Goal: Task Accomplishment & Management: Manage account settings

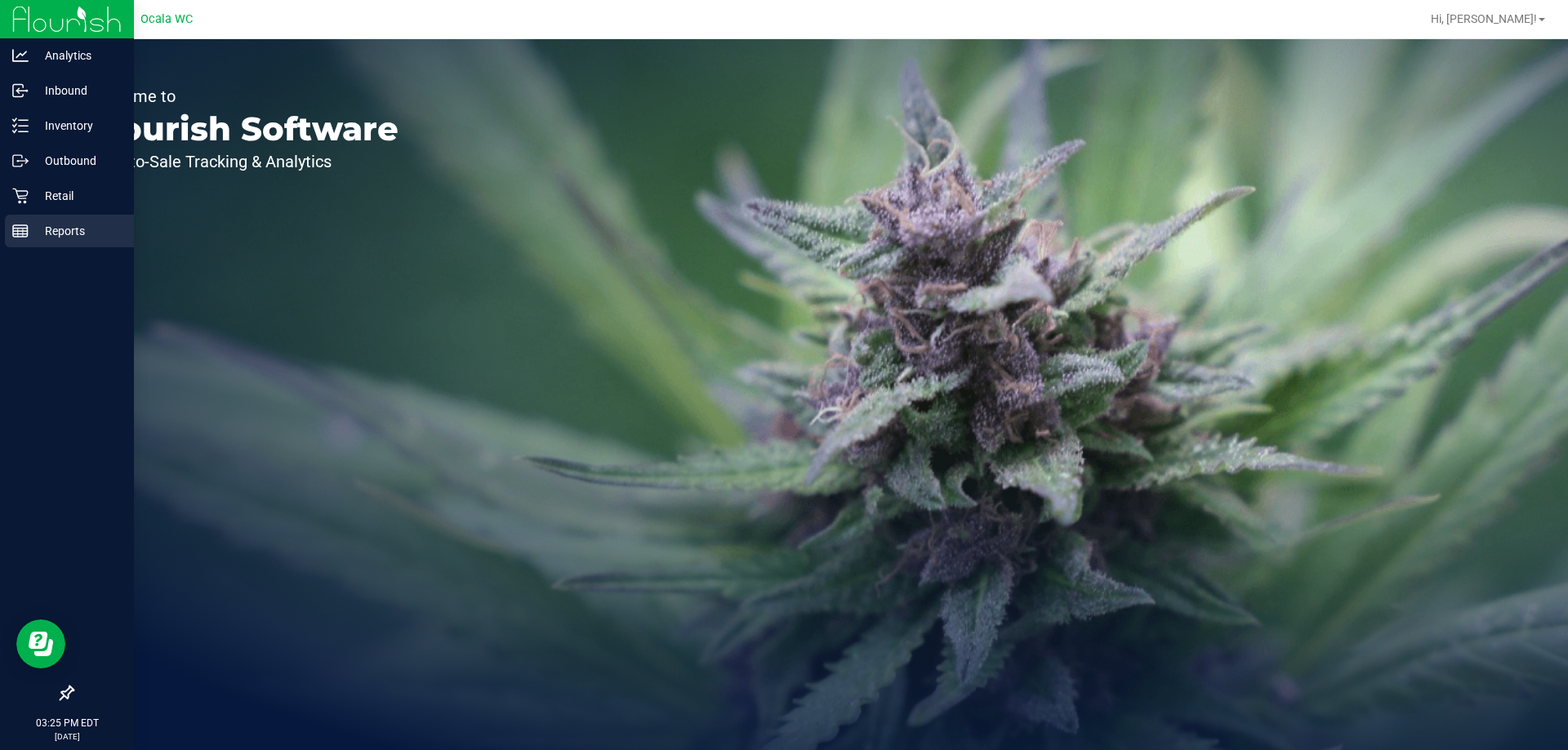
click at [31, 238] on p "Reports" at bounding box center [77, 231] width 98 height 20
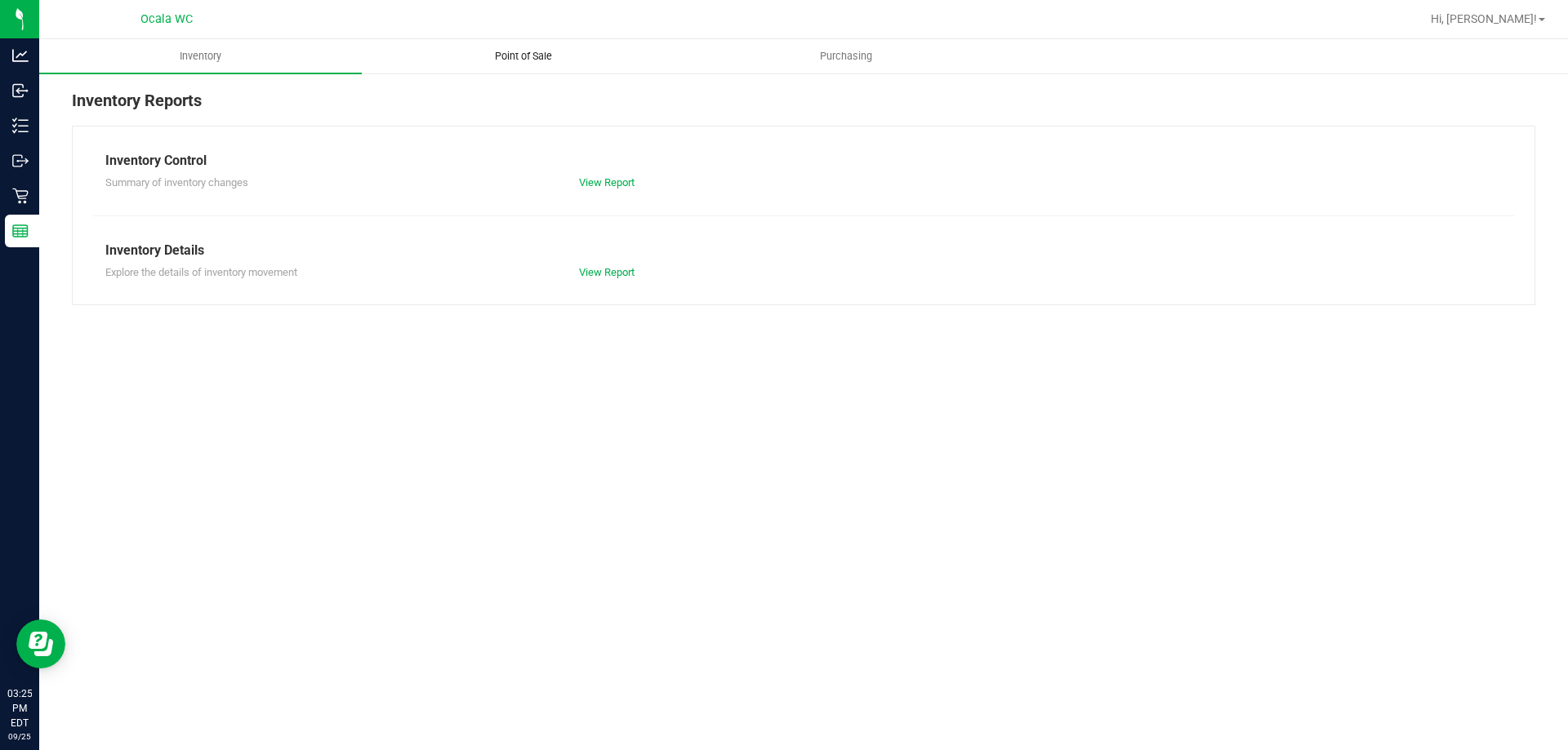
click at [528, 49] on span "Point of Sale" at bounding box center [523, 57] width 101 height 15
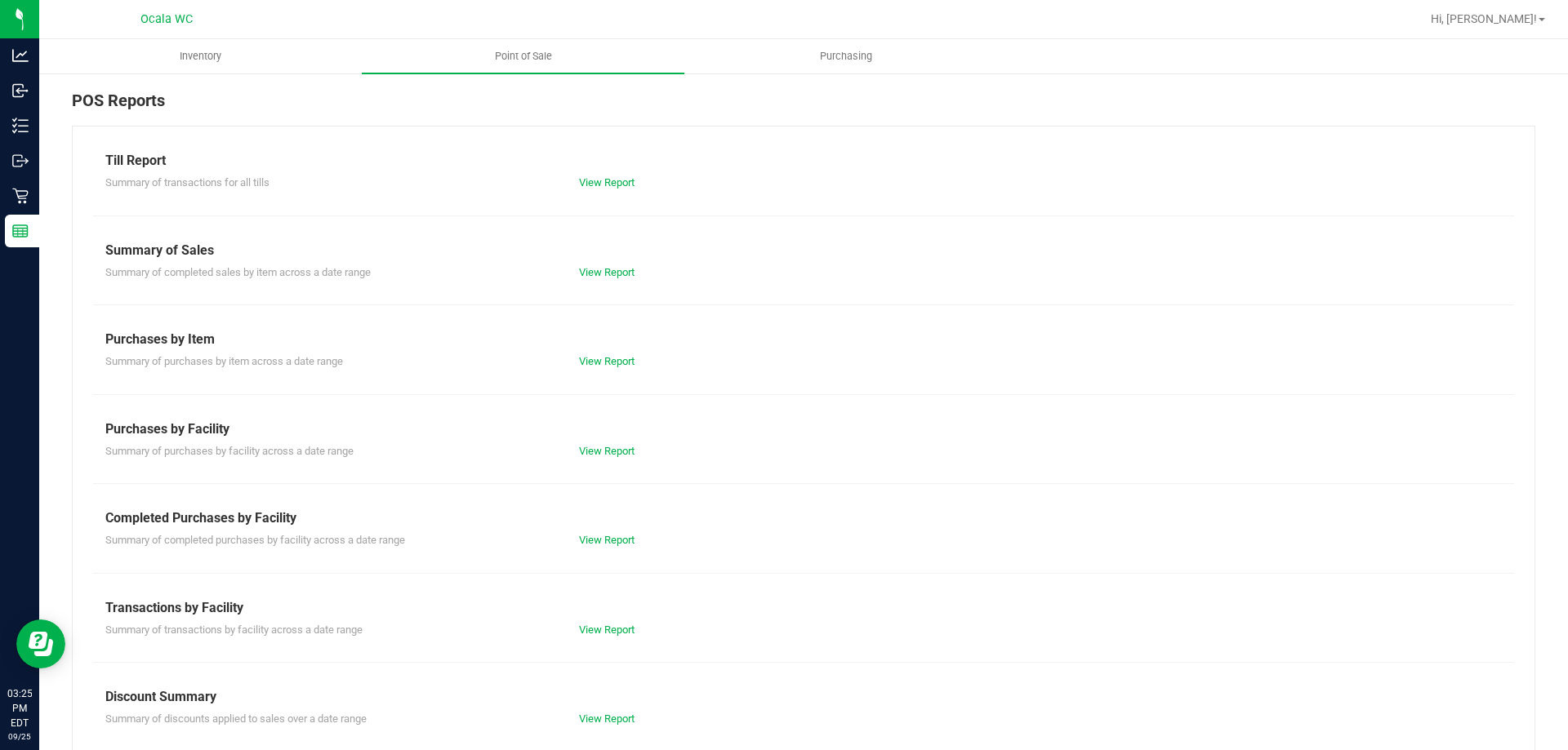
click at [598, 176] on div "View Report" at bounding box center [804, 183] width 474 height 17
click at [601, 180] on link "View Report" at bounding box center [607, 181] width 56 height 12
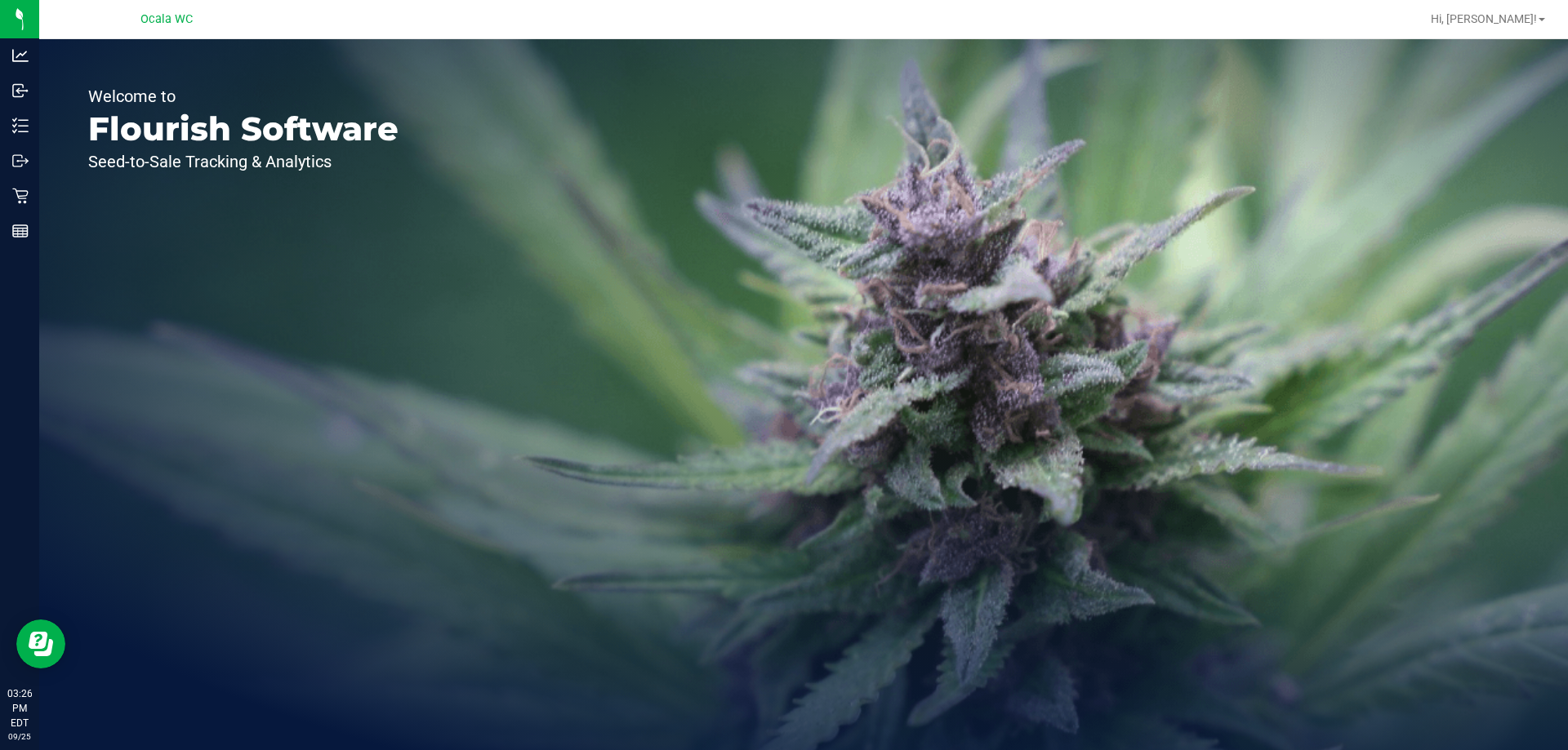
click at [225, 275] on div "Welcome to Flourish Software Seed-to-Sale Tracking & Analytics" at bounding box center [243, 395] width 408 height 711
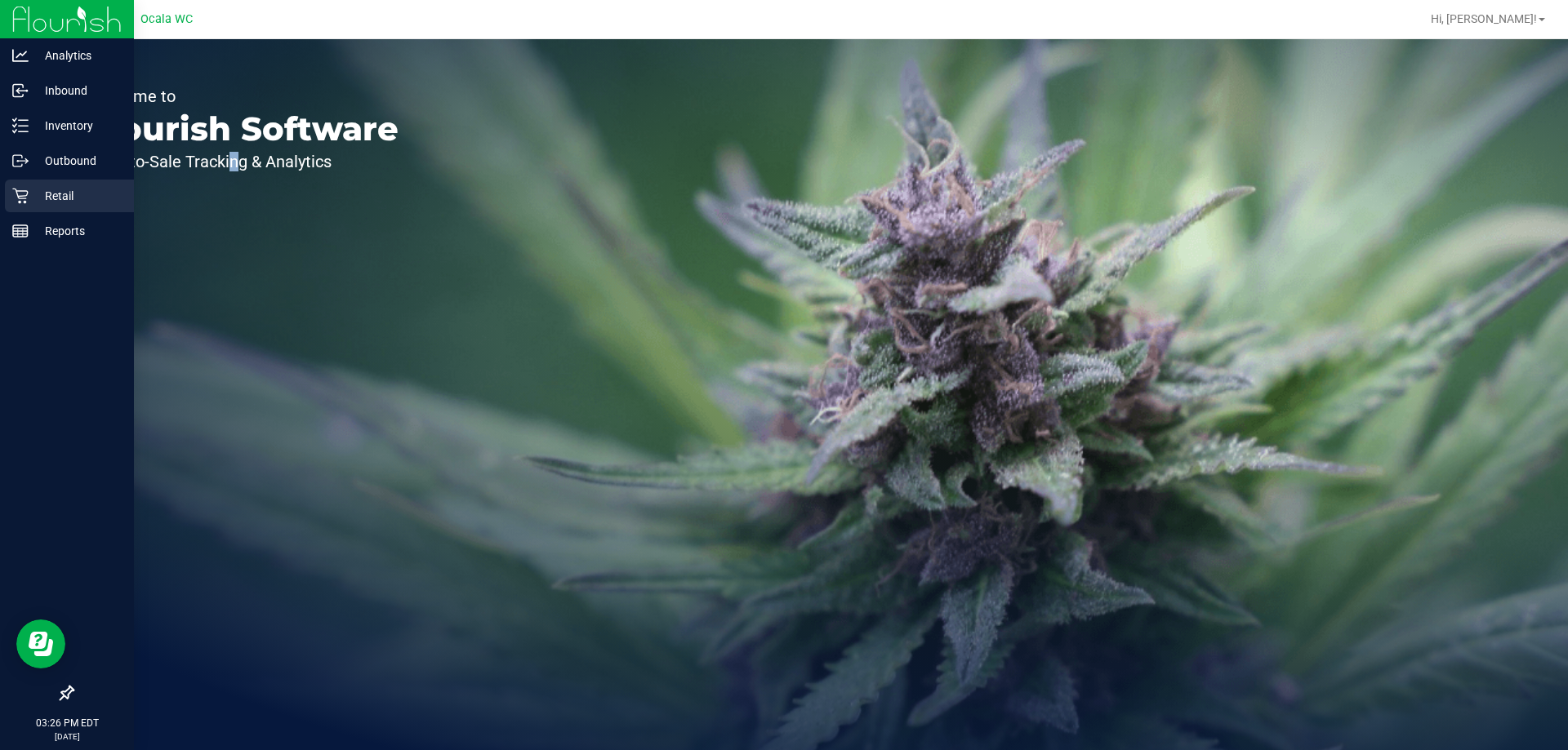
click at [59, 200] on p "Retail" at bounding box center [77, 195] width 98 height 20
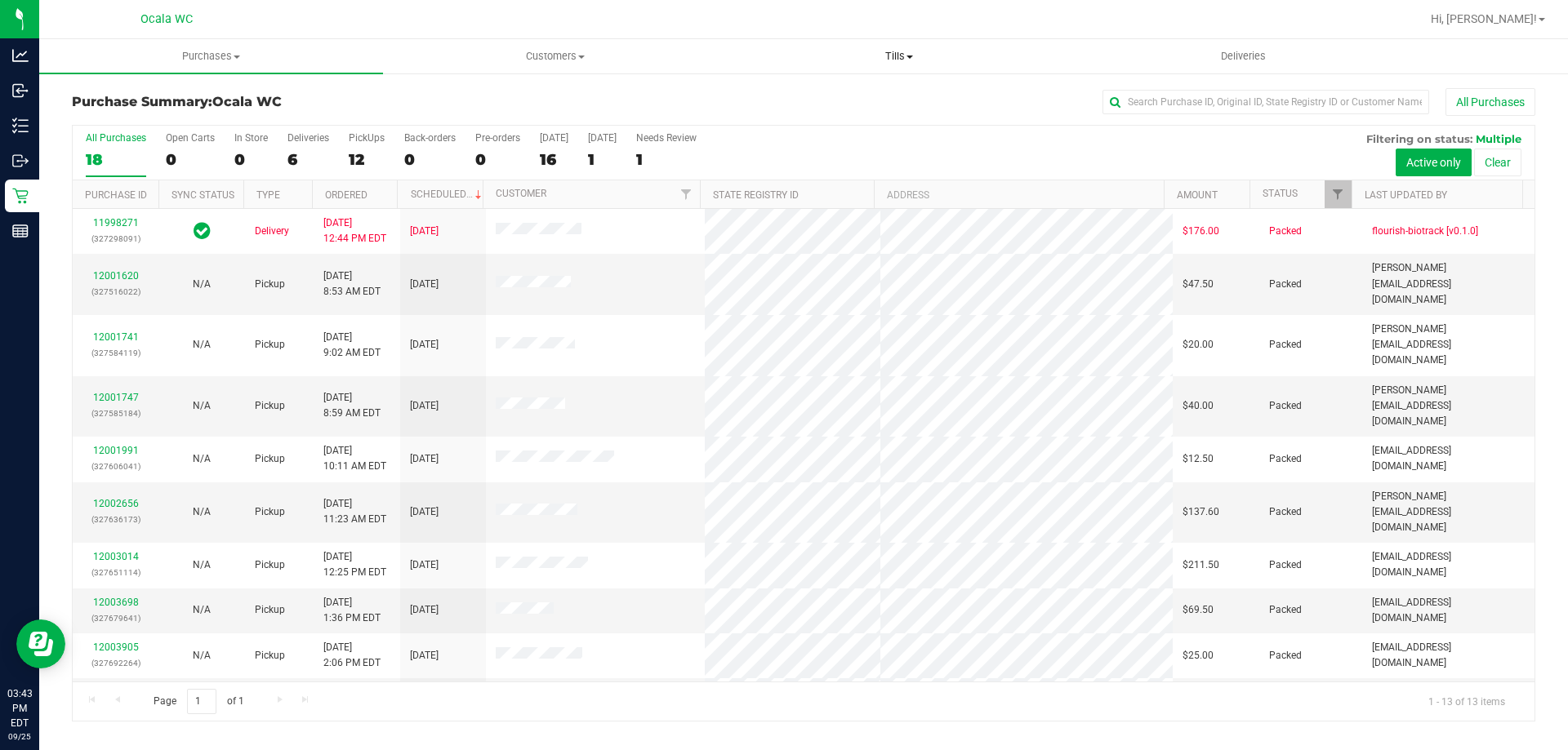
click at [893, 53] on span "Tills" at bounding box center [898, 57] width 342 height 15
click at [867, 96] on li "Manage tills" at bounding box center [898, 99] width 344 height 20
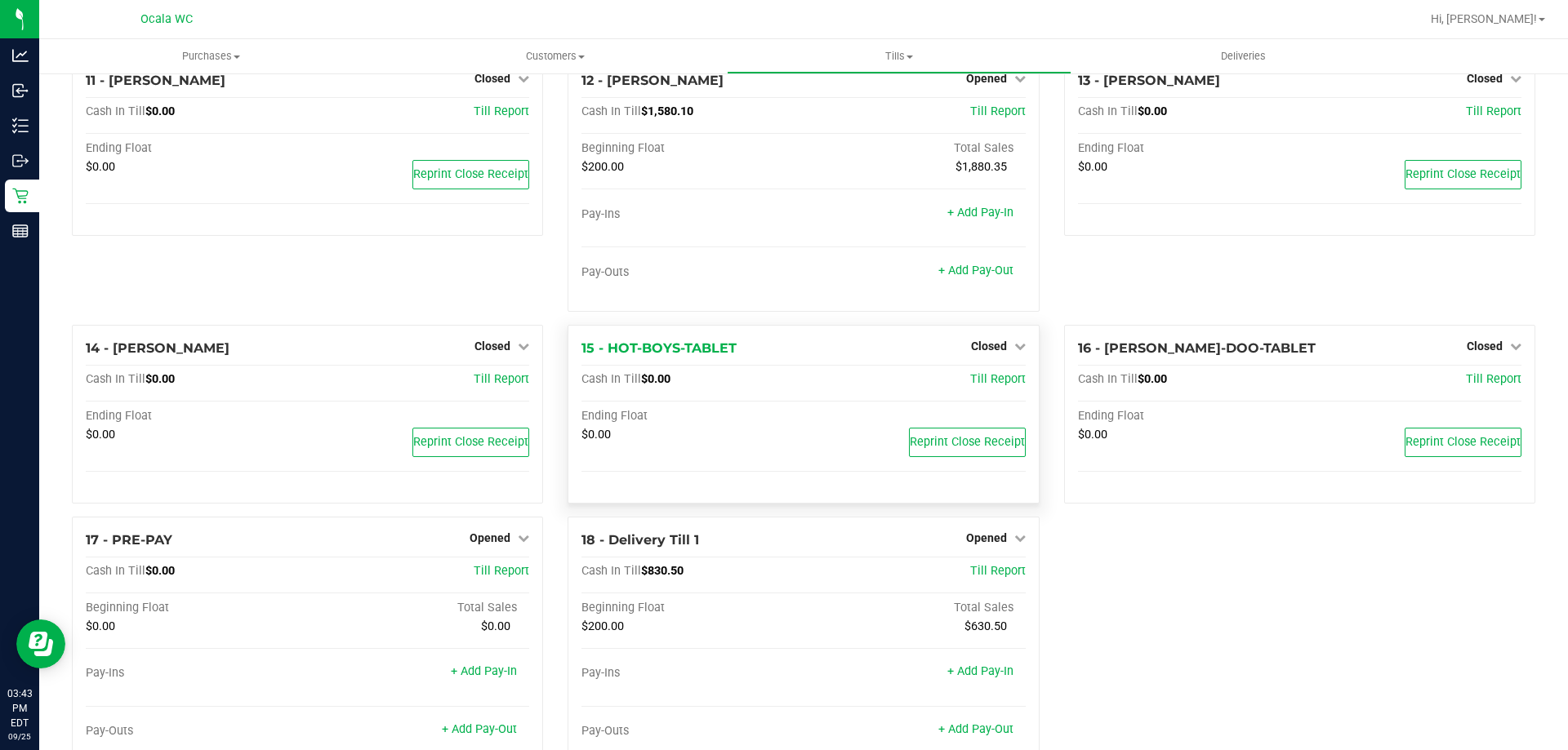
scroll to position [842, 0]
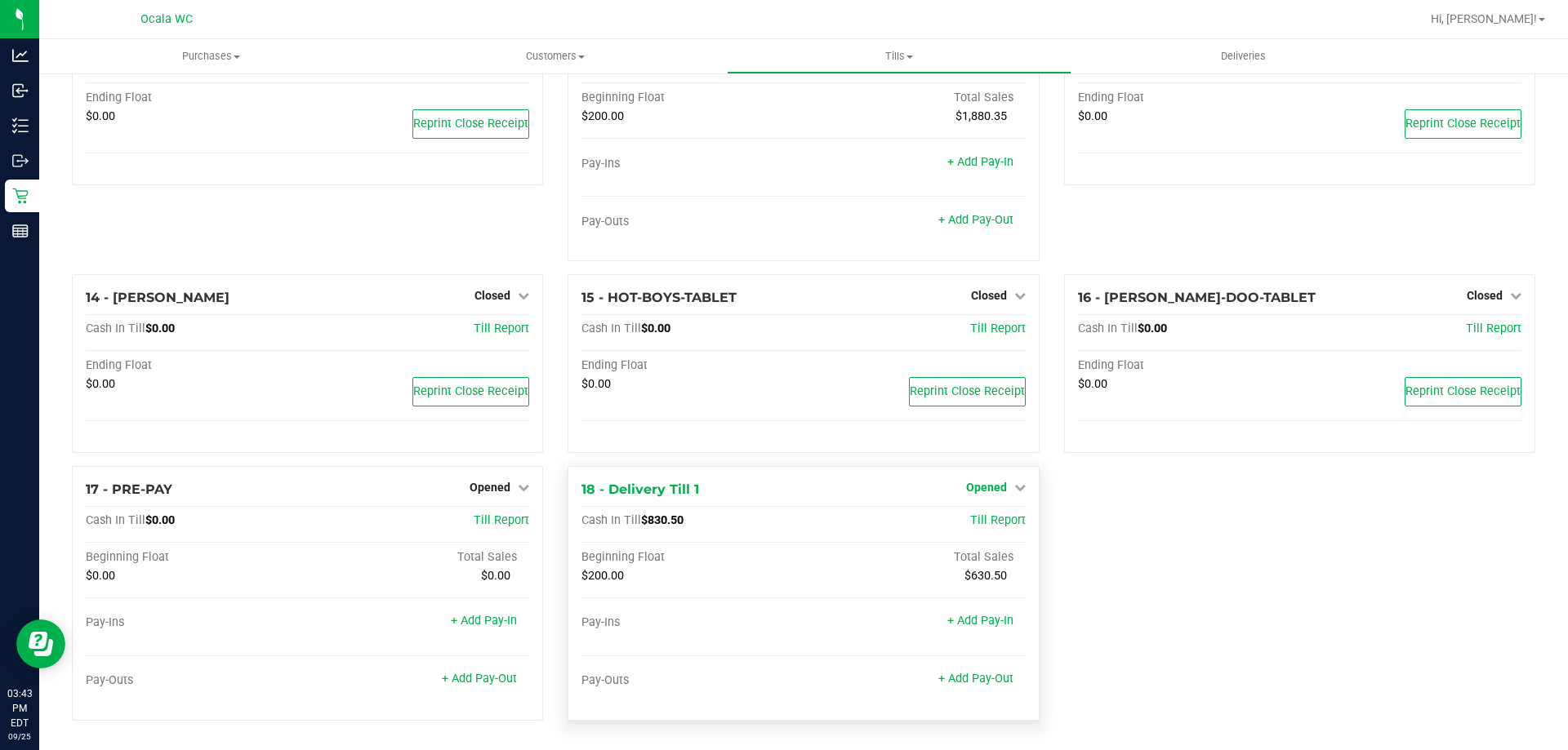
click at [996, 487] on span "Opened" at bounding box center [986, 487] width 41 height 13
click at [987, 516] on link "Close Till" at bounding box center [987, 520] width 44 height 13
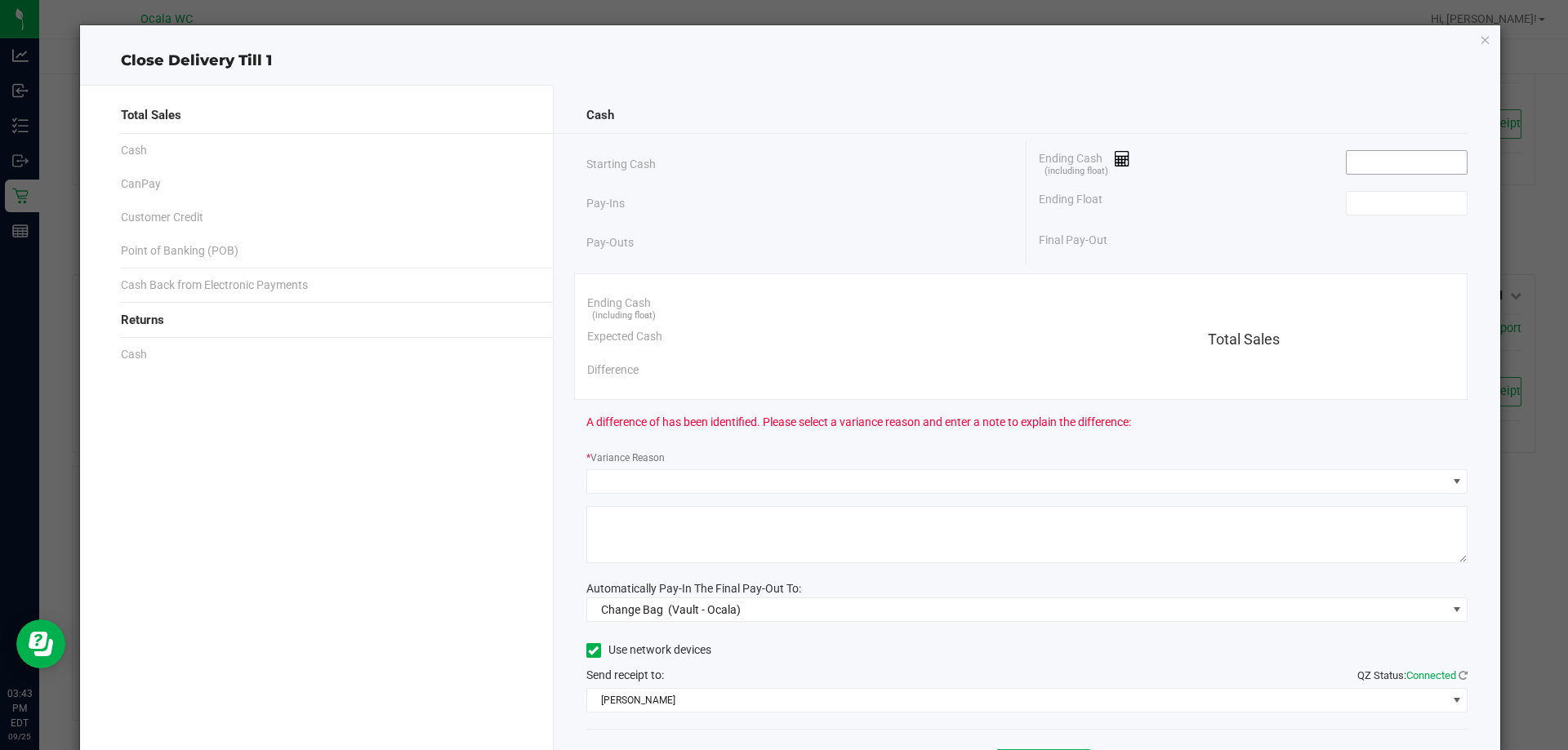
click at [1395, 158] on input at bounding box center [1406, 162] width 120 height 23
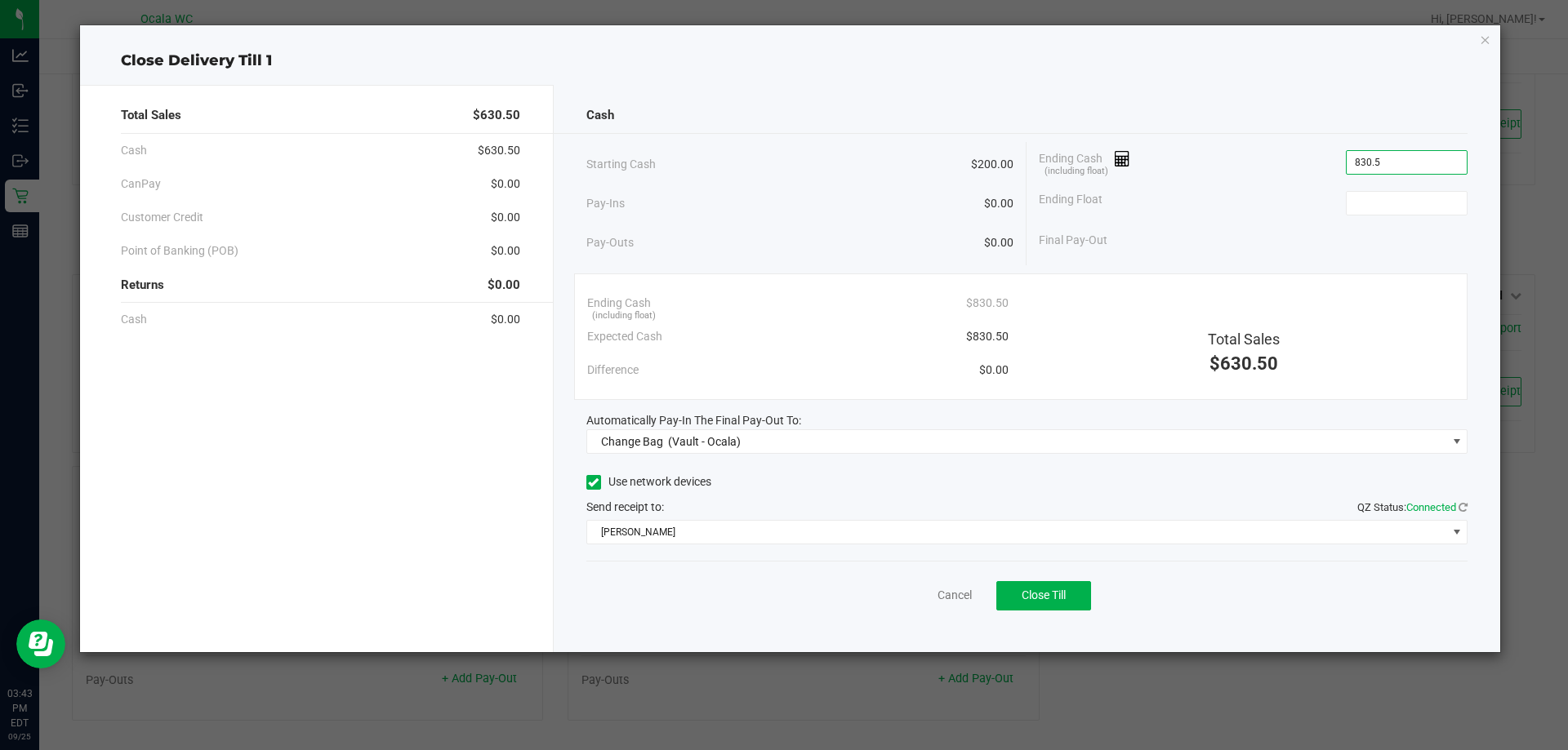
type input "$830.50"
type input "$200.00"
click at [1278, 256] on div "Final Pay-Out $630.50" at bounding box center [1252, 240] width 428 height 33
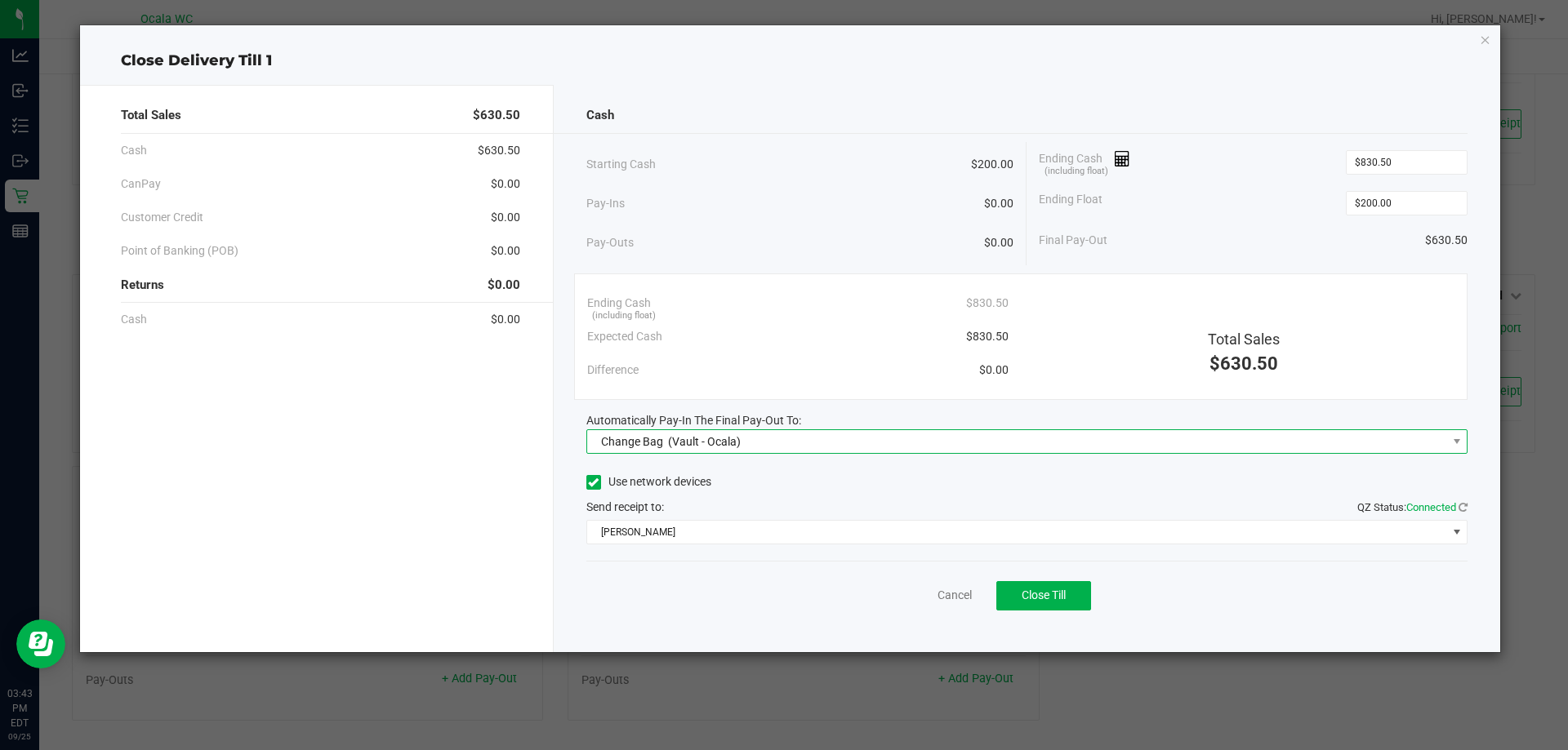
click at [730, 435] on span "(Vault - Ocala)" at bounding box center [704, 441] width 73 height 13
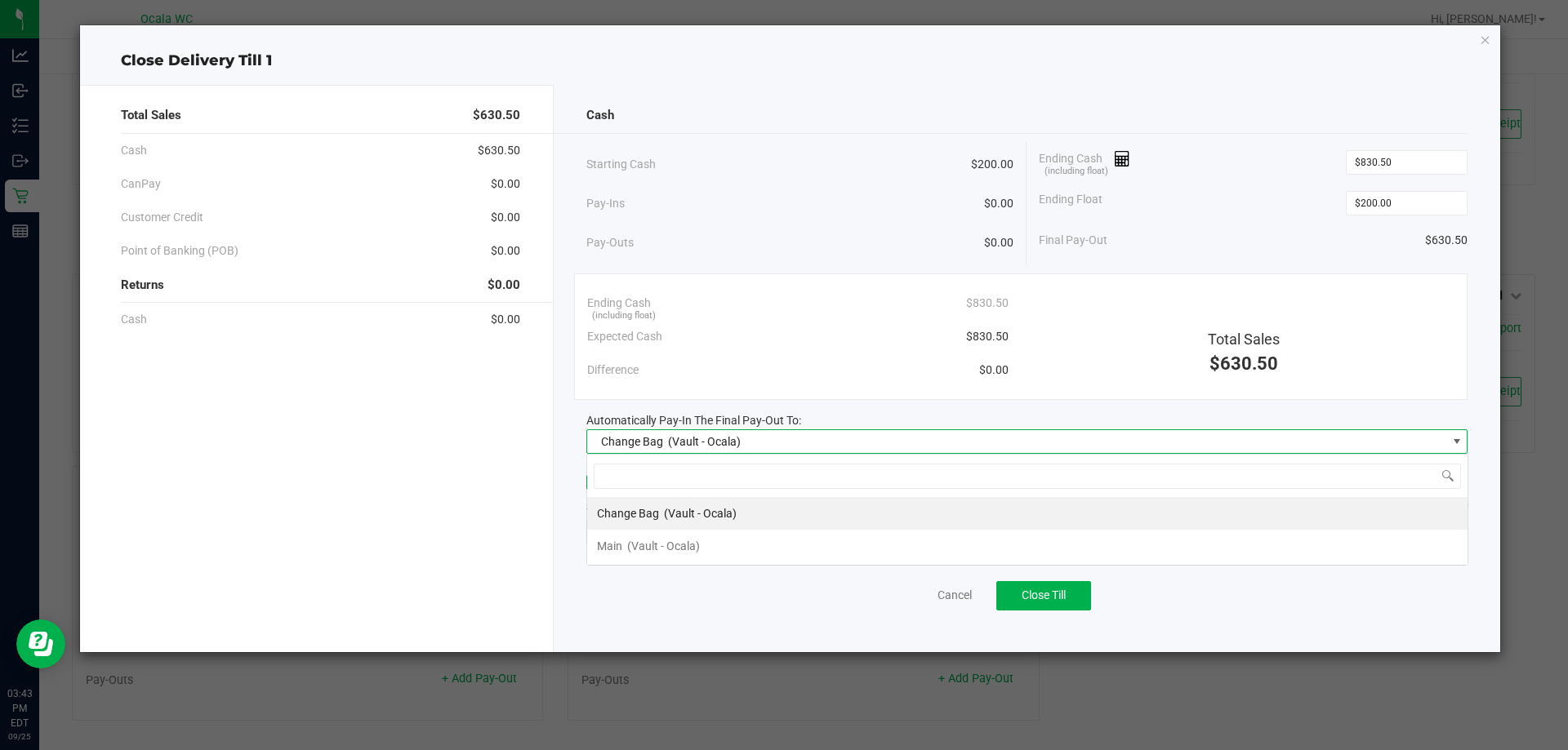
scroll to position [24, 881]
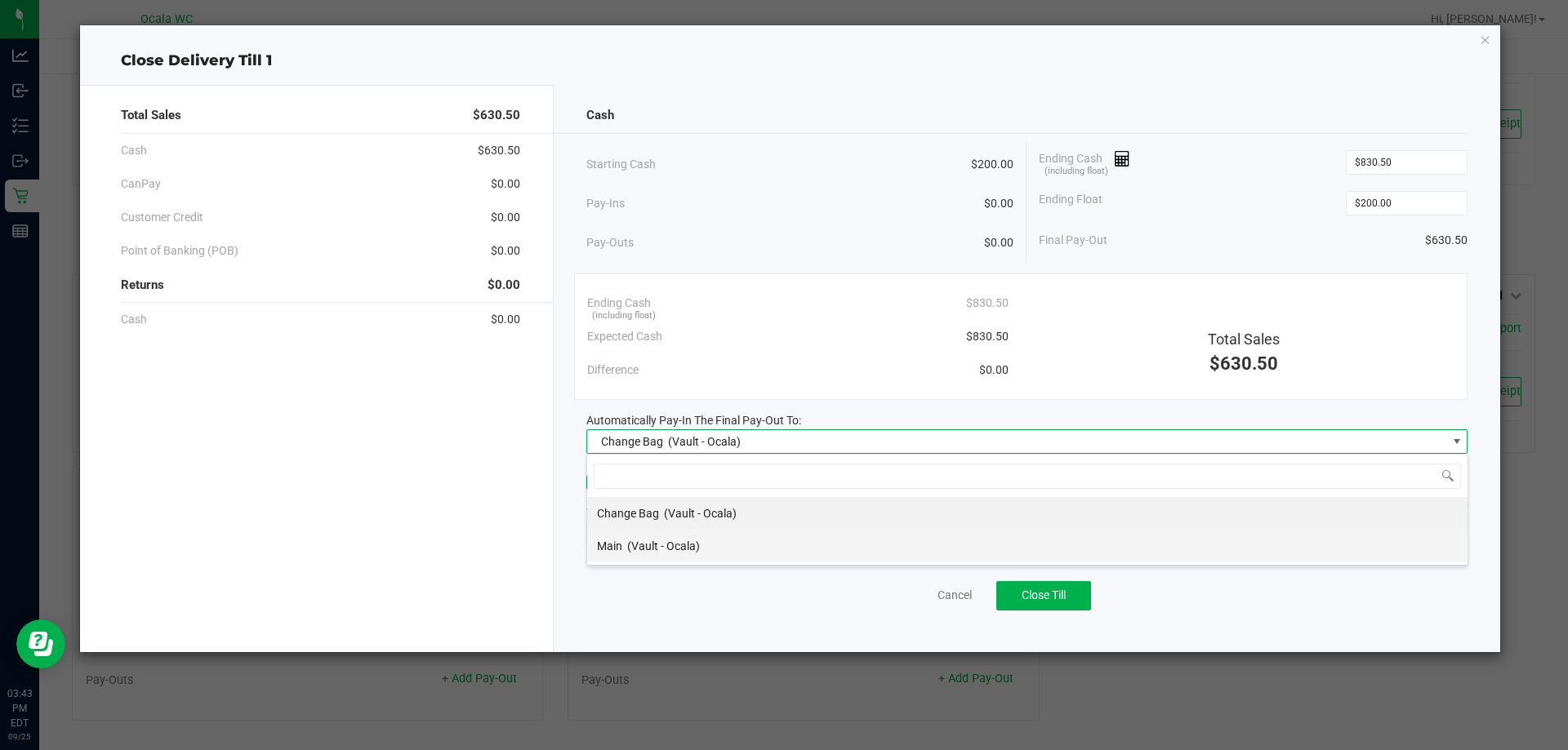
click at [720, 553] on li "Main (Vault - Ocala)" at bounding box center [1026, 545] width 880 height 33
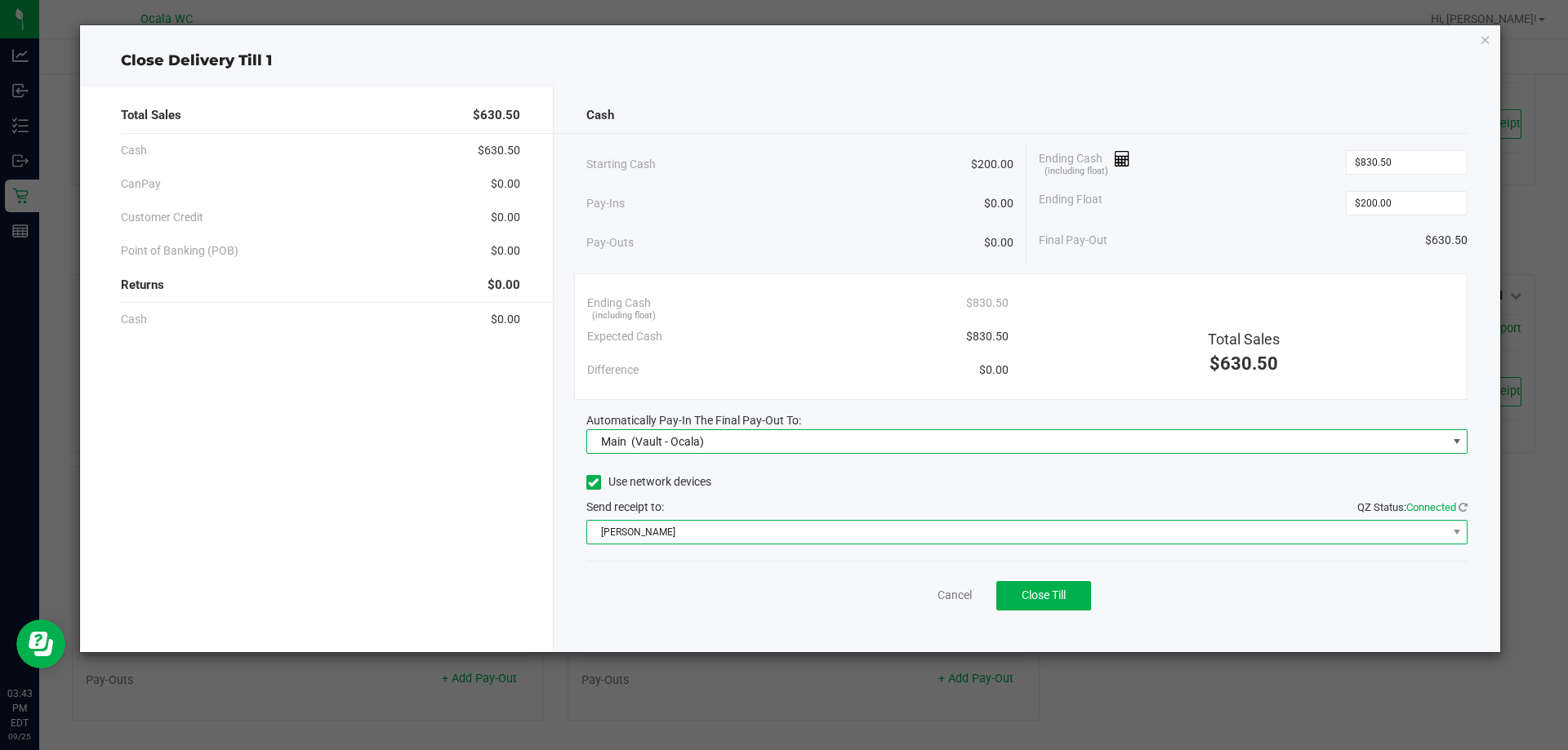
click at [738, 527] on span "BRAD-PITT" at bounding box center [1016, 531] width 859 height 23
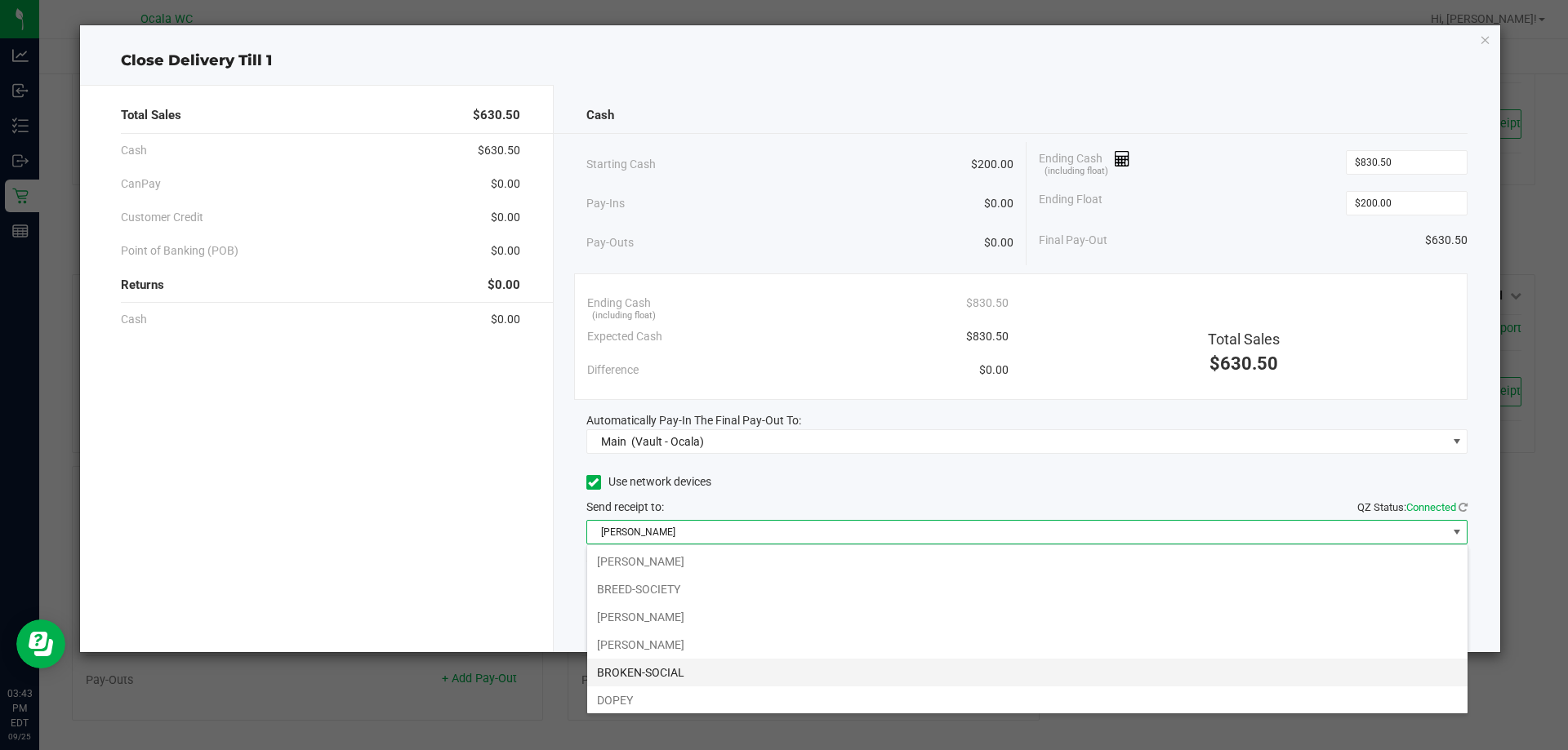
scroll to position [114, 0]
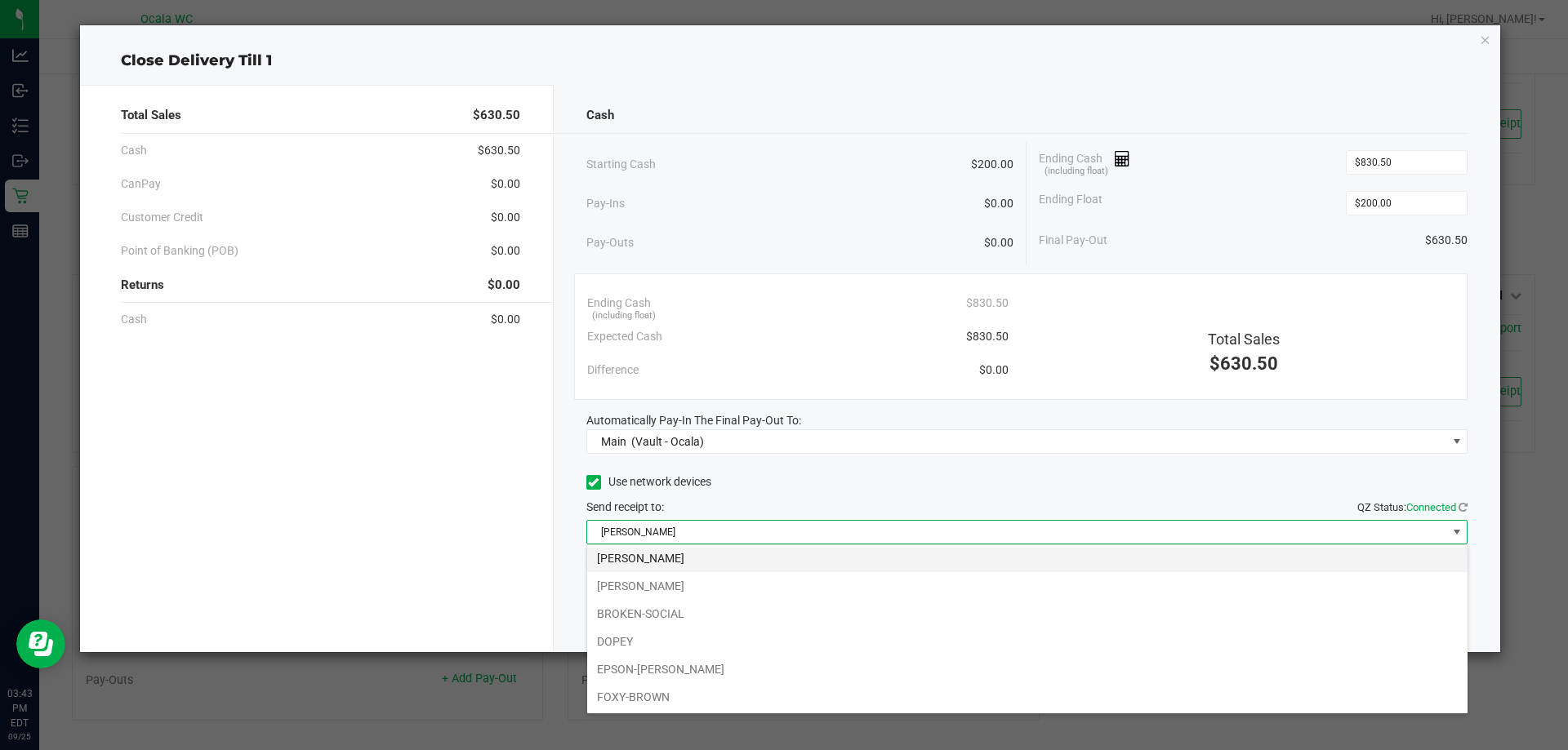
click at [659, 556] on li "BRENDA-LEE" at bounding box center [1026, 558] width 880 height 28
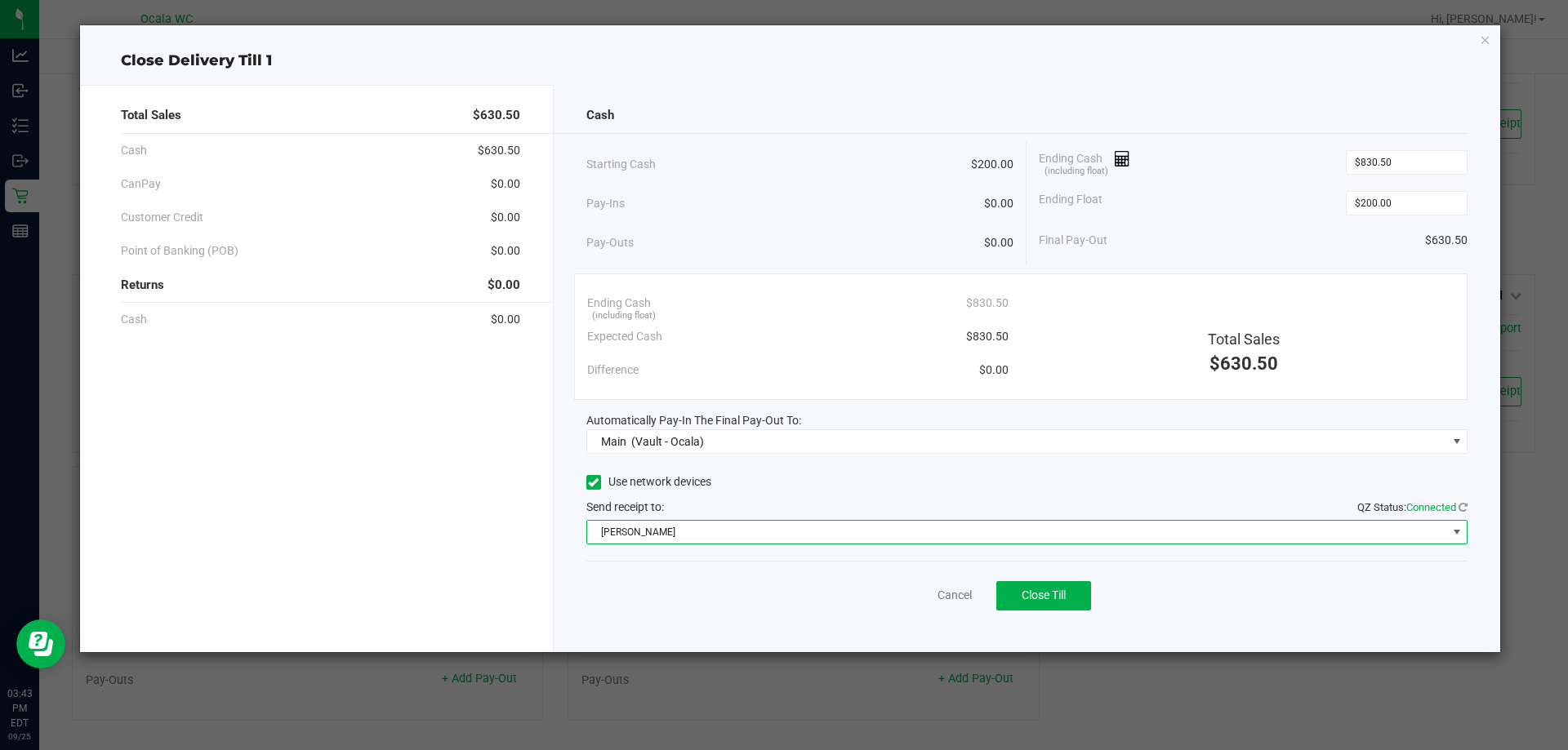
click at [503, 560] on div "Total Sales $630.50 Cash $630.50 CanPay $0.00 Customer Credit $0.00 Point of Ba…" at bounding box center [317, 368] width 474 height 567
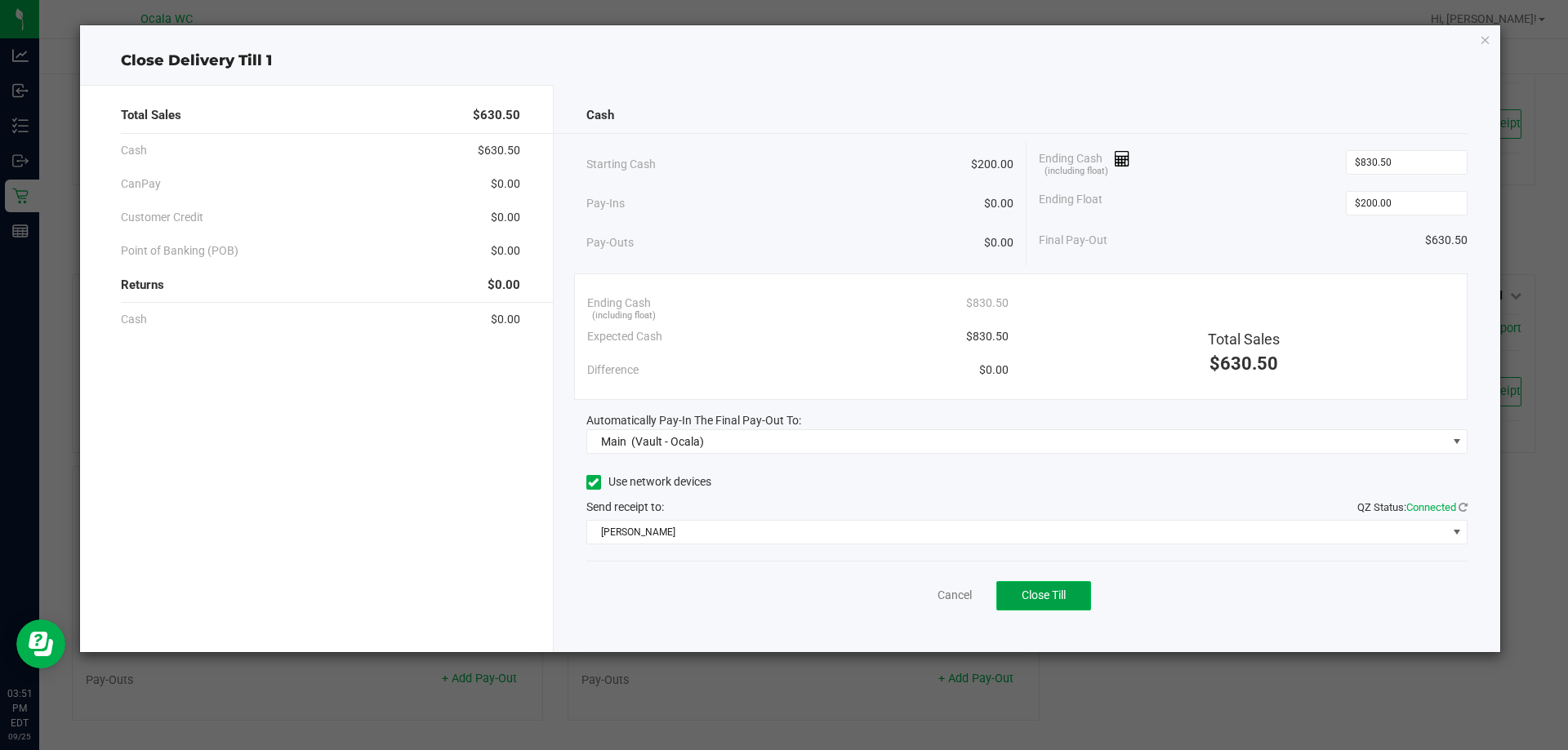
click at [1056, 598] on span "Close Till" at bounding box center [1043, 595] width 44 height 13
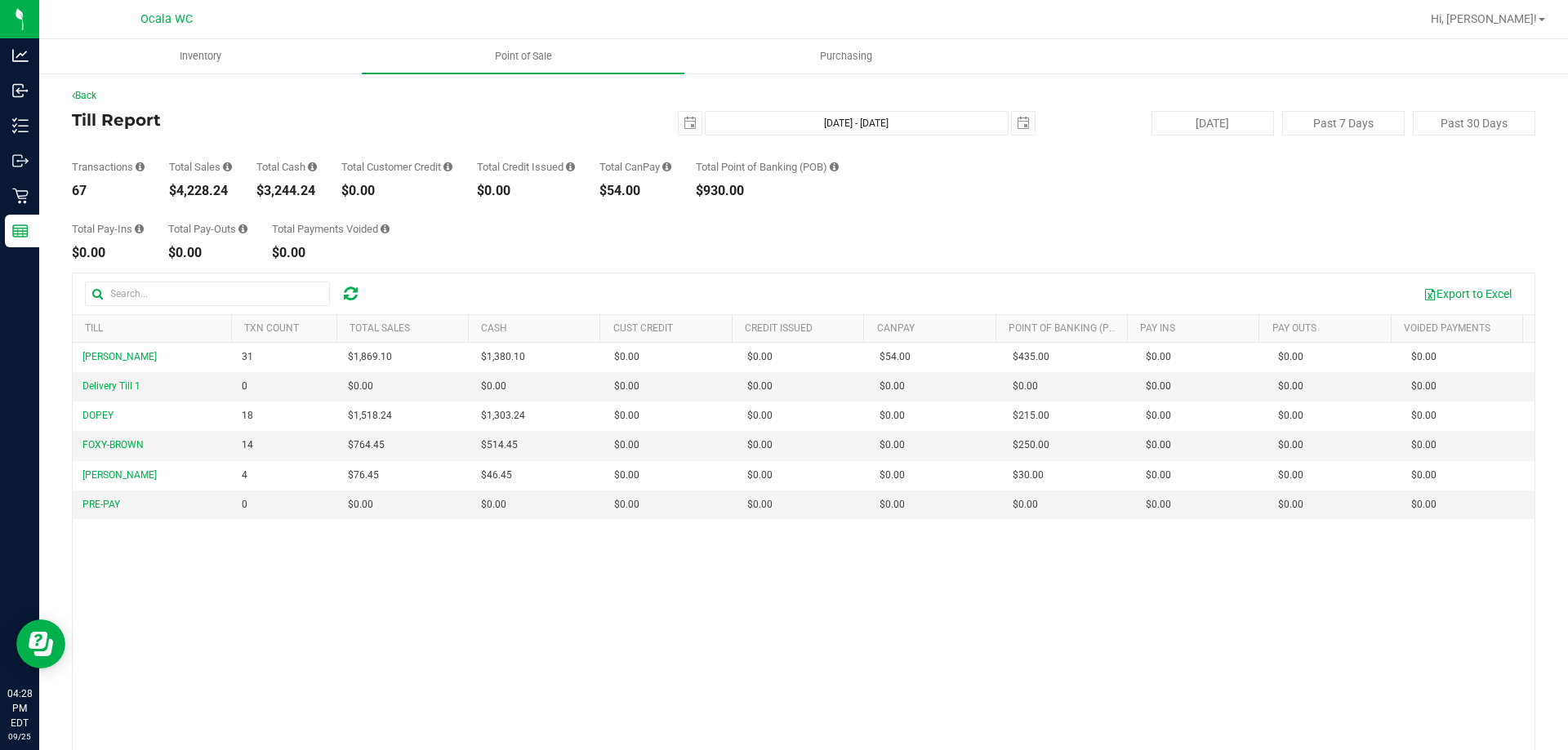
click at [256, 123] on h4 "Till Report" at bounding box center [316, 119] width 488 height 18
